Goal: Check status: Check status

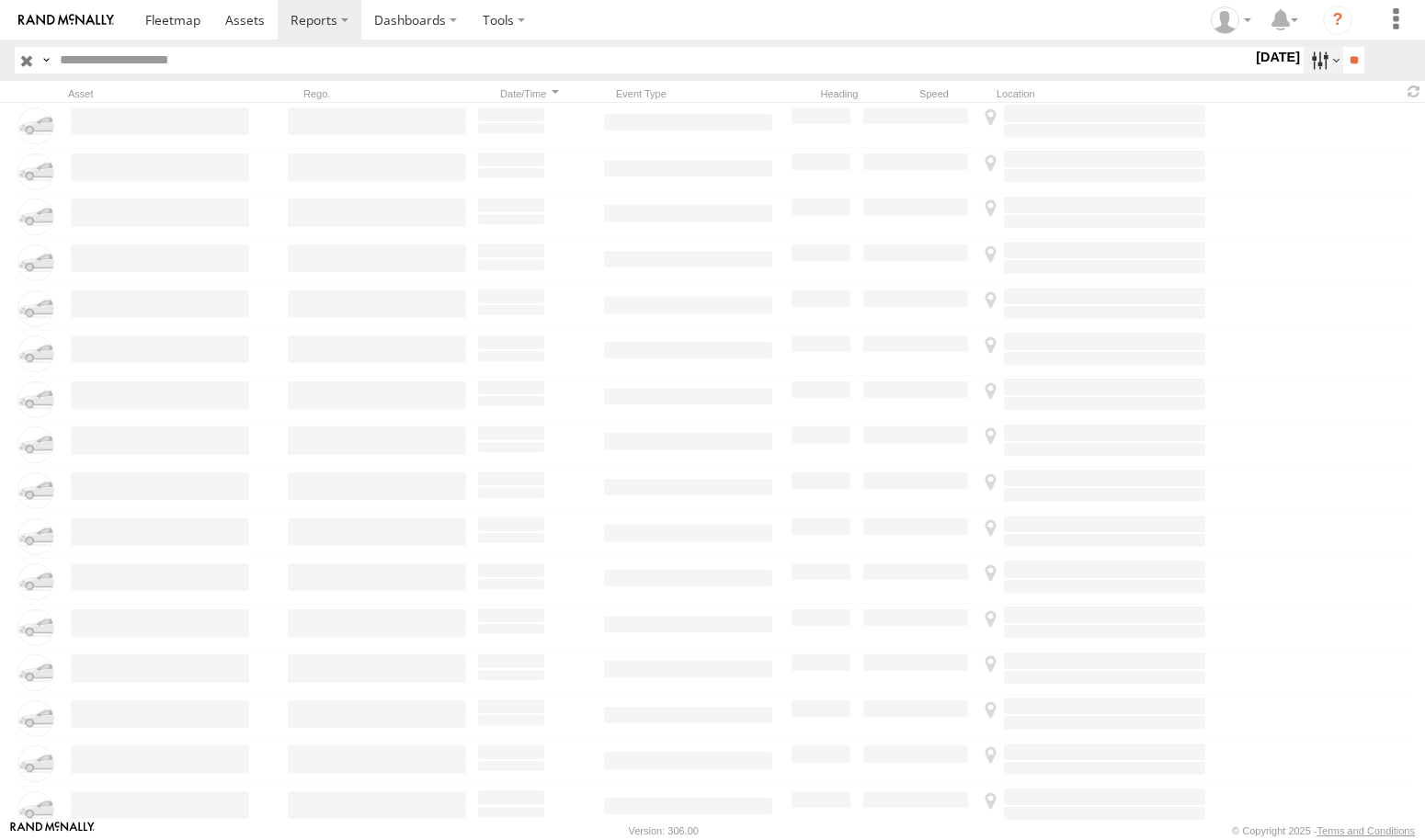
click at [1313, 65] on label at bounding box center [1323, 59] width 40 height 27
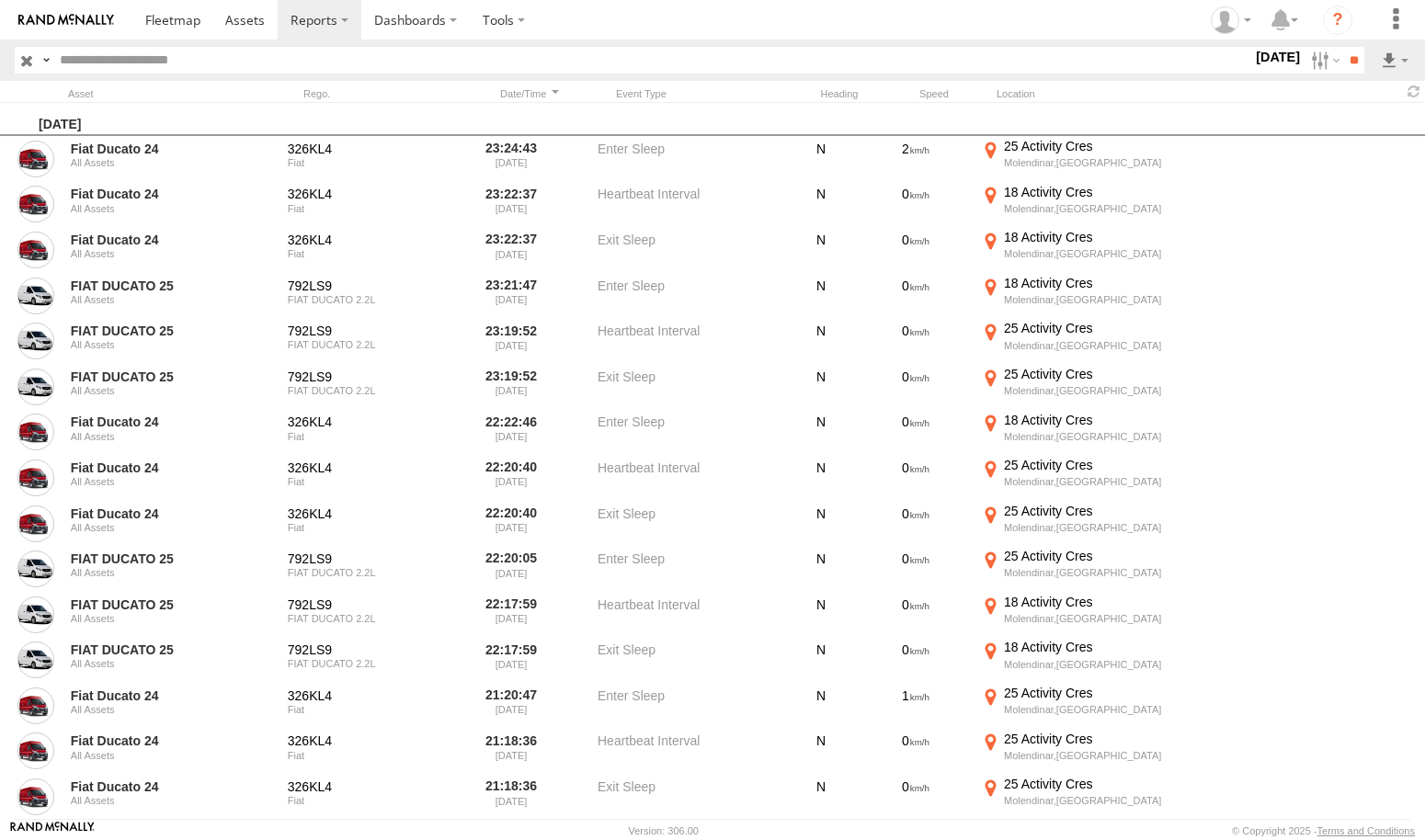
click at [0, 0] on label at bounding box center [0, 0] width 0 height 0
click at [1356, 59] on input "**" at bounding box center [1353, 59] width 21 height 27
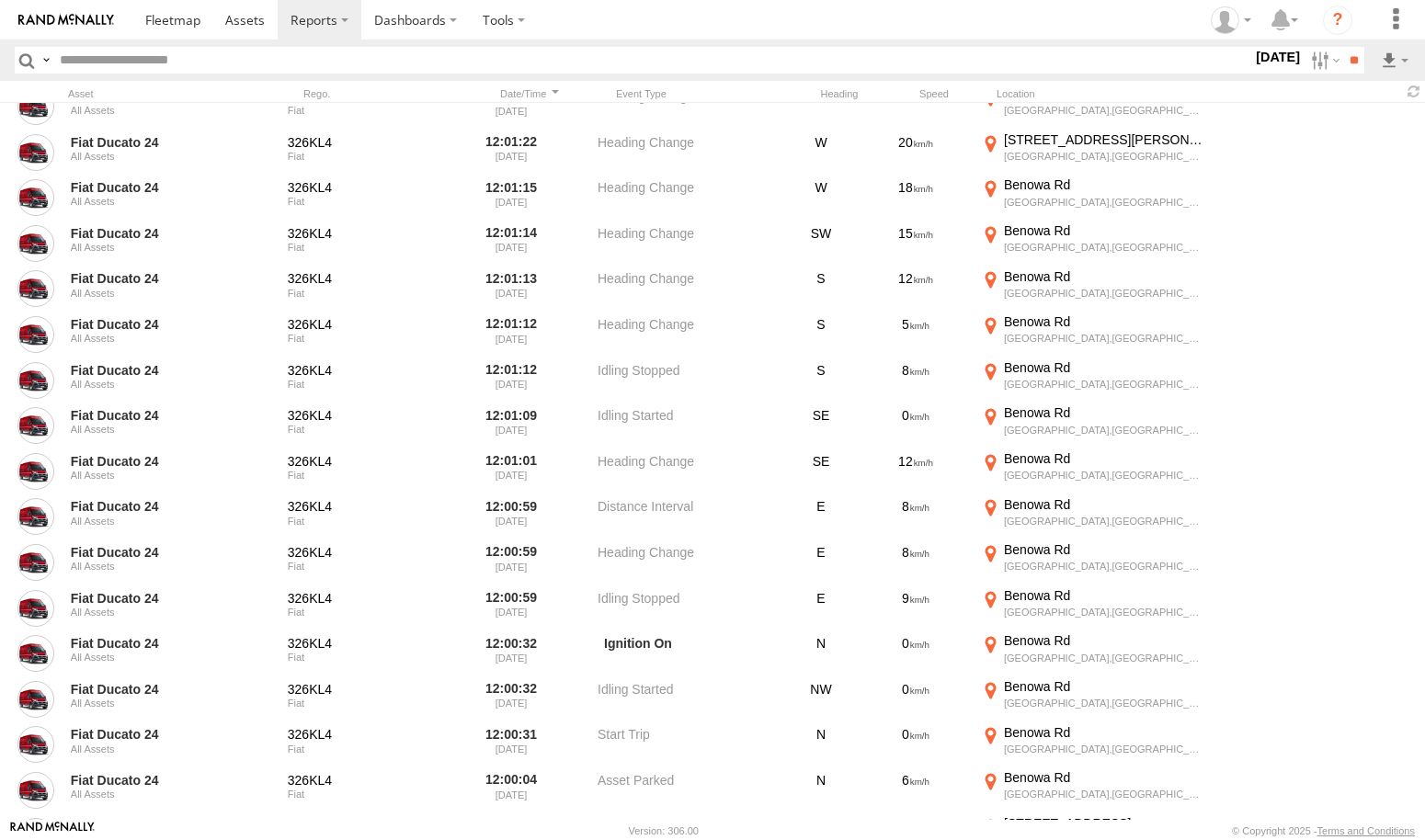
scroll to position [712, 0]
